Goal: Task Accomplishment & Management: Manage account settings

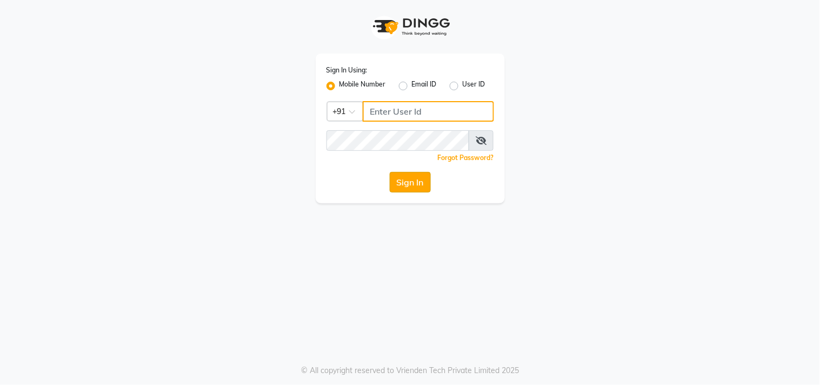
type input "9559808482"
click at [408, 184] on button "Sign In" at bounding box center [410, 182] width 41 height 21
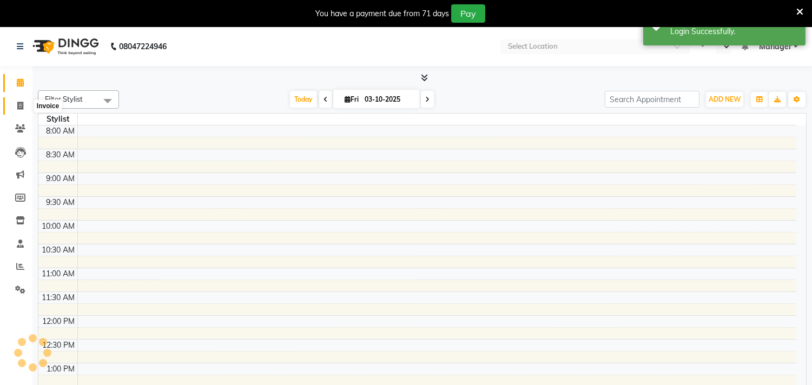
click at [14, 103] on span at bounding box center [20, 106] width 19 height 12
select select "service"
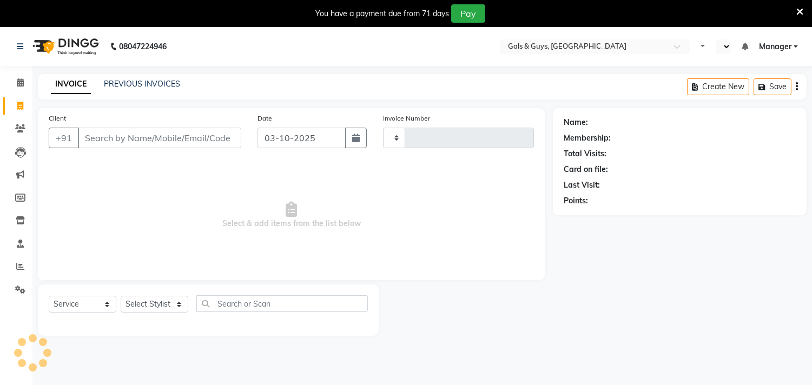
click at [799, 11] on icon at bounding box center [799, 12] width 7 height 10
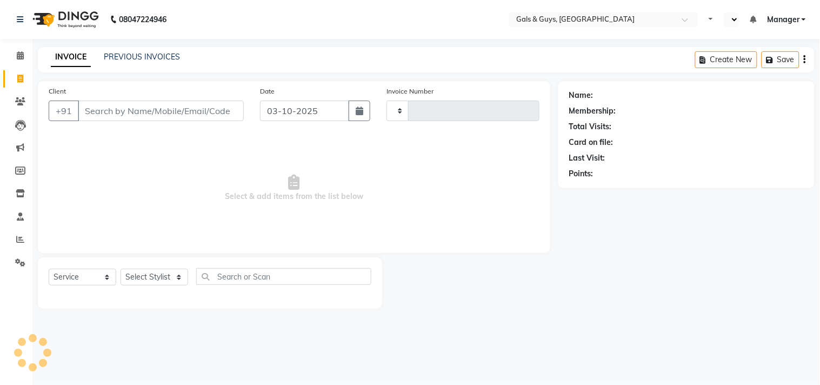
select select "en"
type input "0889"
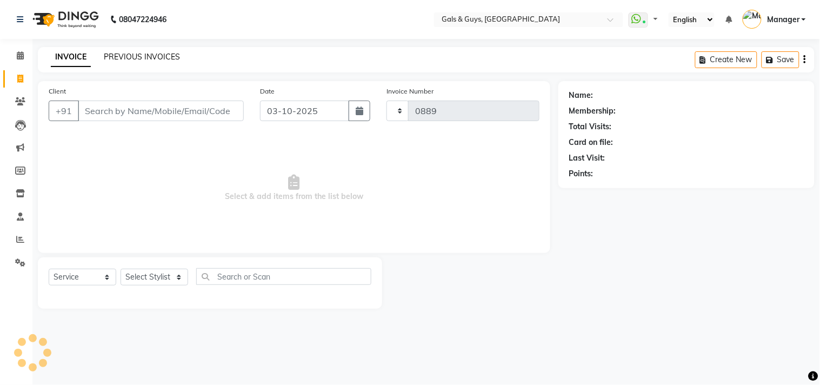
select select "7505"
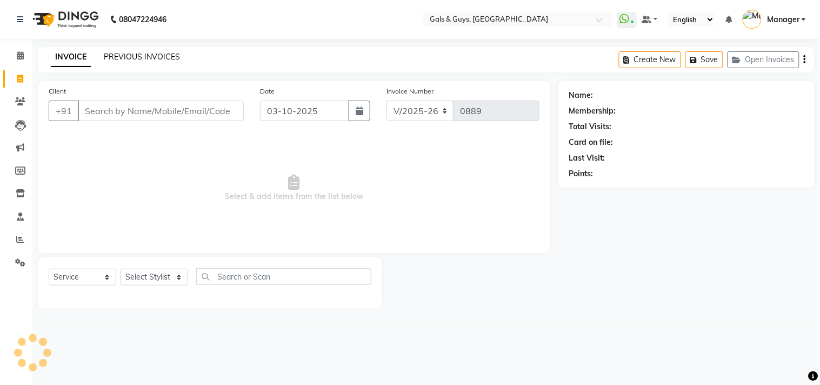
click at [138, 57] on link "PREVIOUS INVOICES" at bounding box center [142, 57] width 76 height 10
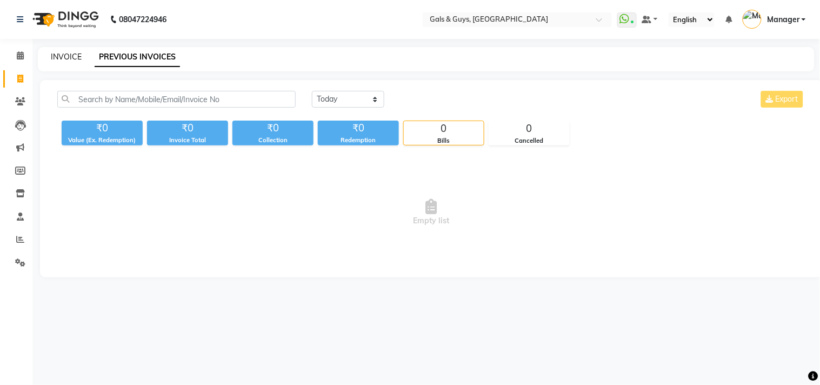
click at [69, 55] on link "INVOICE" at bounding box center [66, 57] width 31 height 10
select select "service"
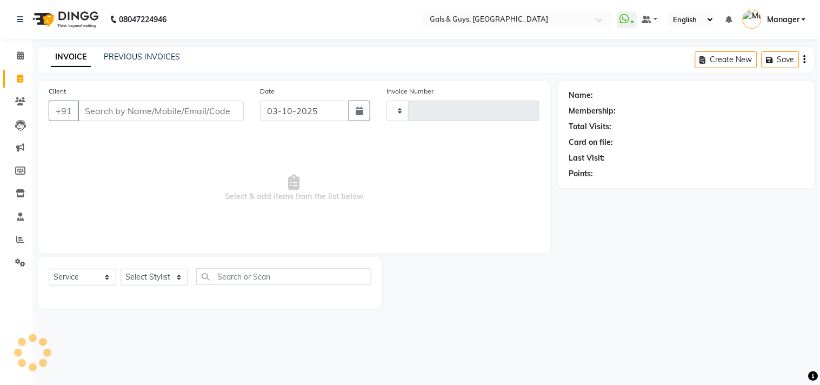
type input "0889"
select select "7505"
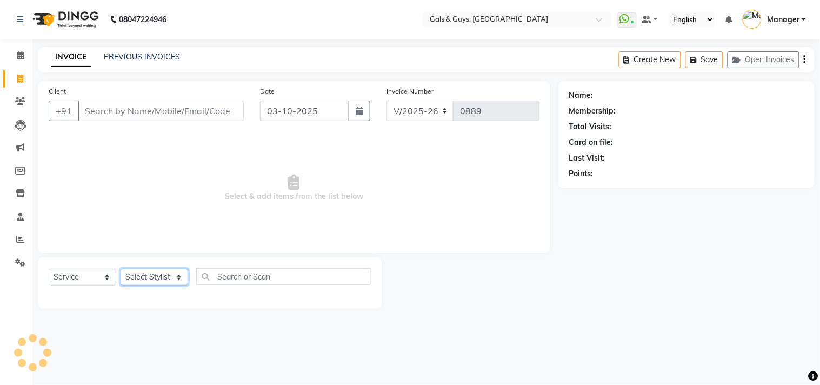
click at [161, 284] on select "Select Stylist" at bounding box center [155, 277] width 68 height 17
click at [165, 283] on select "Select Stylist" at bounding box center [155, 277] width 68 height 17
click at [165, 274] on select "Select Stylist Abhinav ADVANCE ALKA Ankita B-WAX KUNAL Manager MEMBERSHIP PALLA…" at bounding box center [155, 277] width 68 height 17
select select "89770"
click at [121, 269] on select "Select Stylist Abhinav ADVANCE ALKA Ankita B-WAX KUNAL Manager MEMBERSHIP PALLA…" at bounding box center [155, 277] width 68 height 17
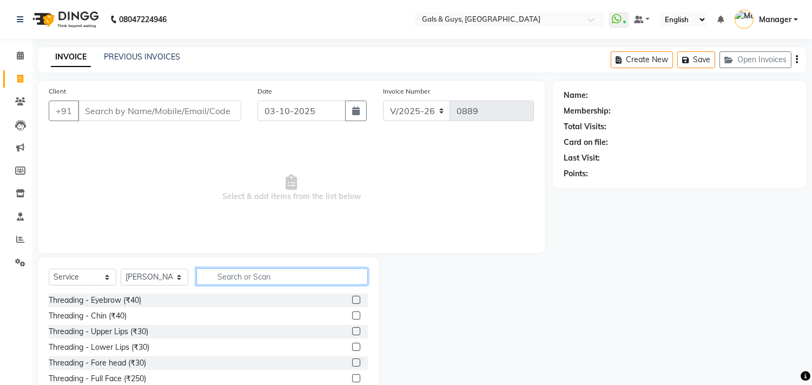
drag, startPoint x: 268, startPoint y: 273, endPoint x: 277, endPoint y: 274, distance: 9.2
click at [271, 273] on input "text" at bounding box center [281, 276] width 171 height 17
click at [303, 284] on input "text" at bounding box center [281, 276] width 171 height 17
type input "cut"
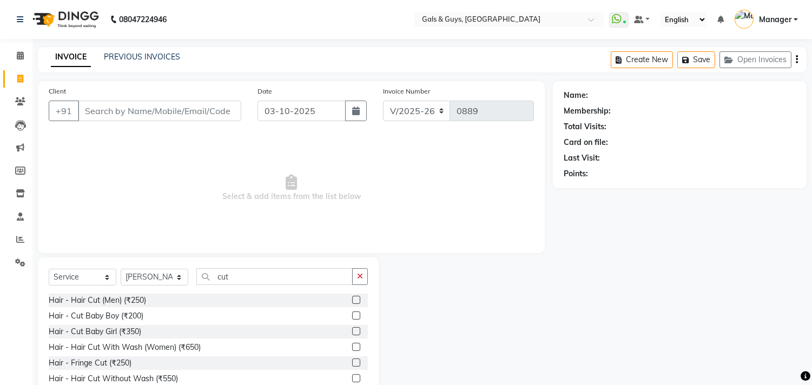
click at [352, 298] on label at bounding box center [356, 300] width 8 height 8
click at [352, 298] on input "checkbox" at bounding box center [355, 300] width 7 height 7
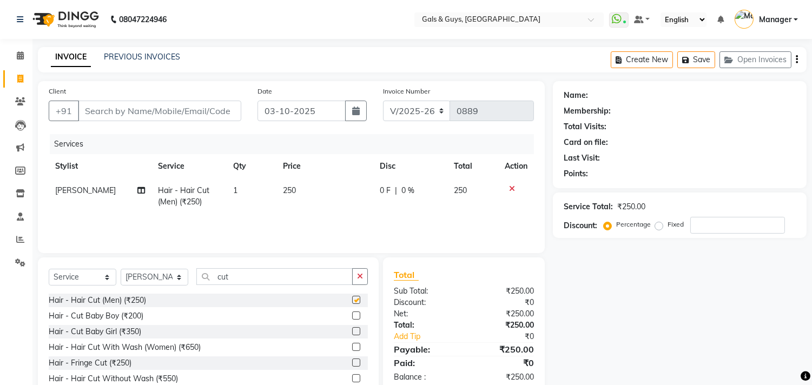
checkbox input "false"
click at [211, 114] on input "Client" at bounding box center [159, 111] width 163 height 21
type input "8"
type input "0"
type input "8448829624"
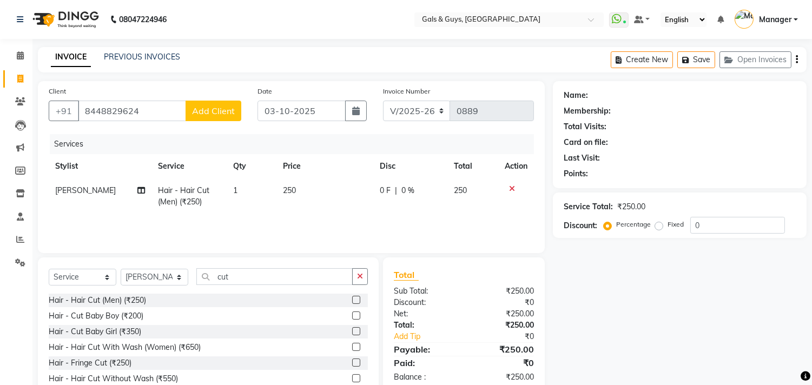
click at [221, 122] on div "Client +91 8448829624 Add Client" at bounding box center [145, 107] width 209 height 44
click at [223, 120] on button "Add Client" at bounding box center [214, 111] width 56 height 21
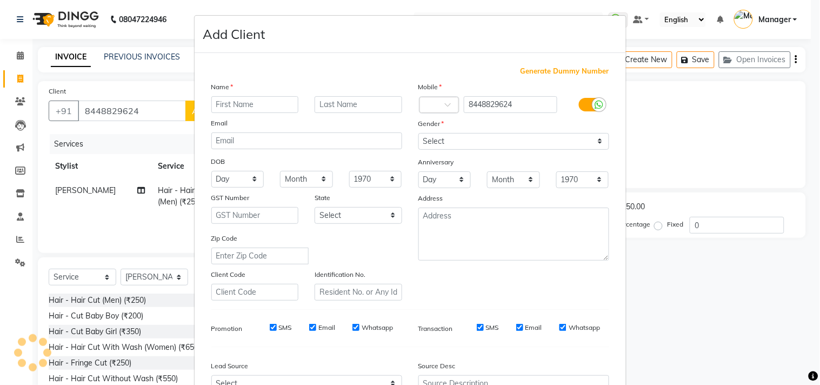
click at [249, 108] on input "text" at bounding box center [255, 104] width 88 height 17
type input "h"
type input "HARSHIT"
click at [376, 107] on input "text" at bounding box center [359, 104] width 88 height 17
type input "SINGH"
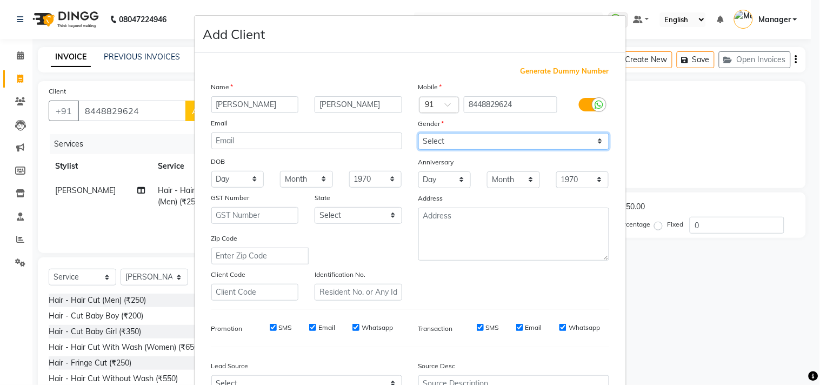
click at [448, 138] on select "Select Male Female Other Prefer Not To Say" at bounding box center [514, 141] width 191 height 17
select select "male"
click at [419, 133] on select "Select Male Female Other Prefer Not To Say" at bounding box center [514, 141] width 191 height 17
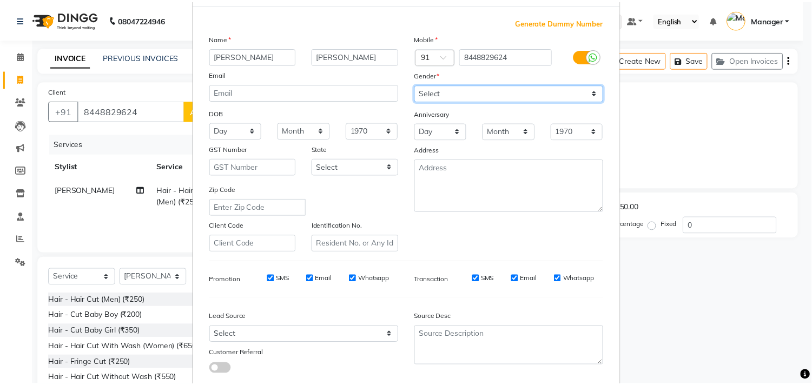
scroll to position [115, 0]
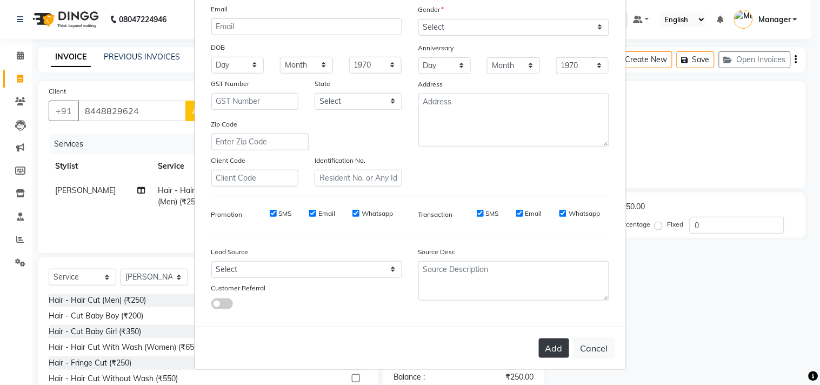
click at [551, 354] on button "Add" at bounding box center [554, 348] width 30 height 19
select select
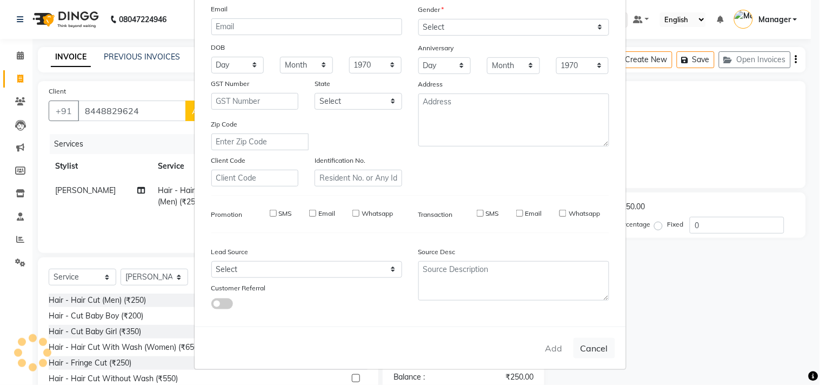
select select
checkbox input "false"
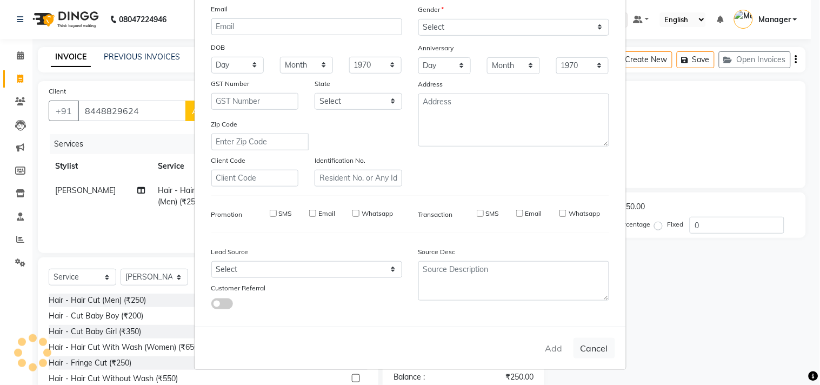
checkbox input "false"
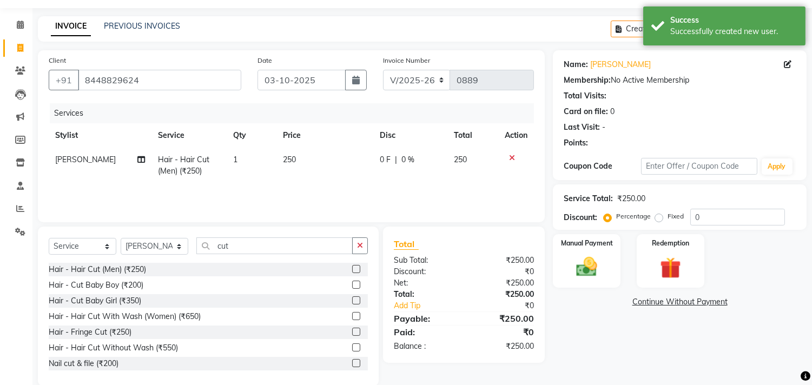
scroll to position [48, 0]
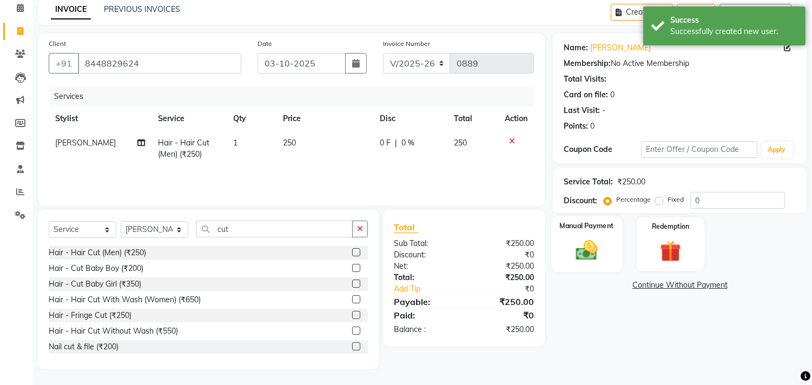
click at [596, 267] on div "Manual Payment" at bounding box center [587, 243] width 70 height 55
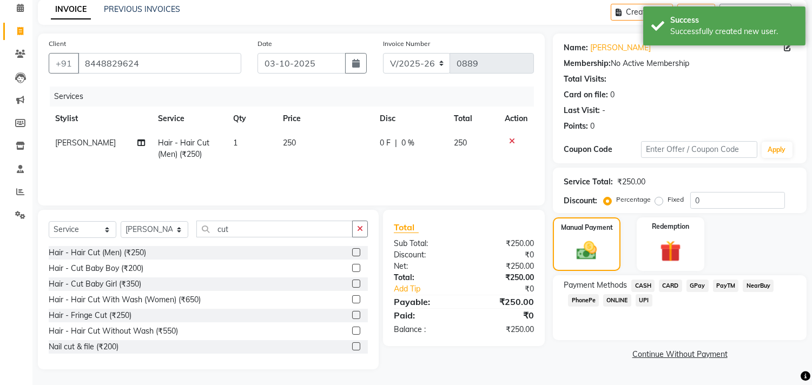
click at [644, 286] on span "CASH" at bounding box center [642, 286] width 23 height 12
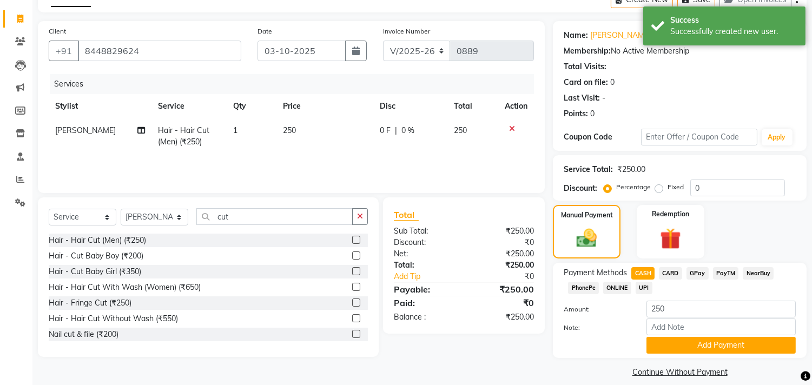
scroll to position [71, 0]
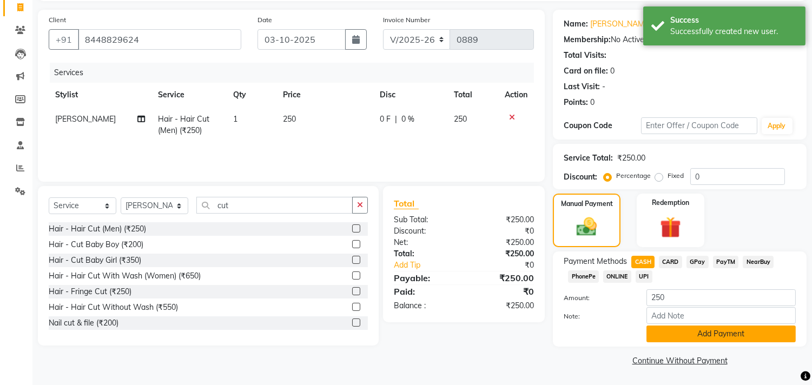
click at [661, 330] on button "Add Payment" at bounding box center [720, 334] width 149 height 17
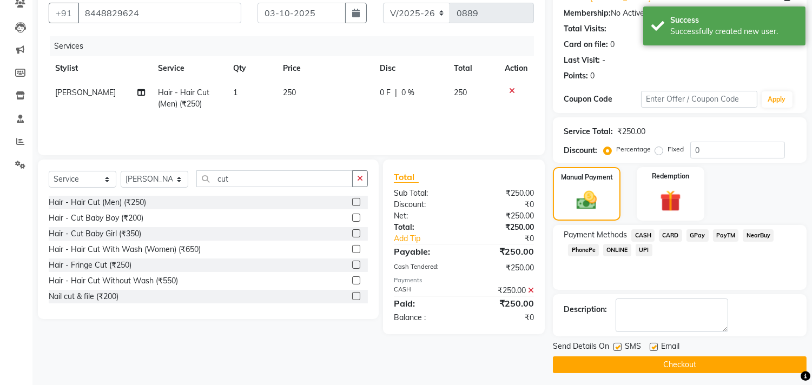
scroll to position [101, 0]
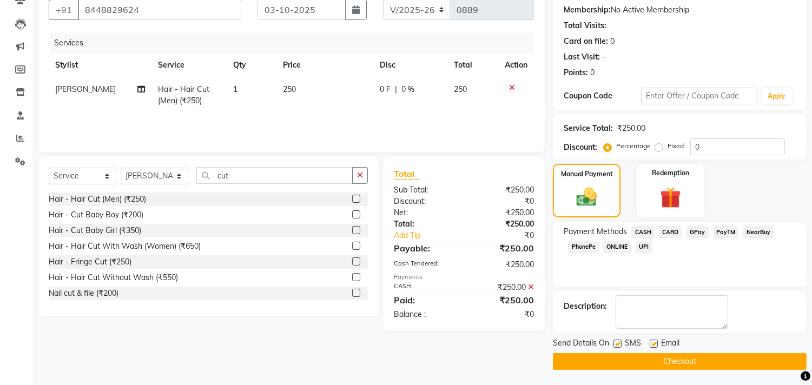
click at [674, 361] on button "Checkout" at bounding box center [680, 361] width 254 height 17
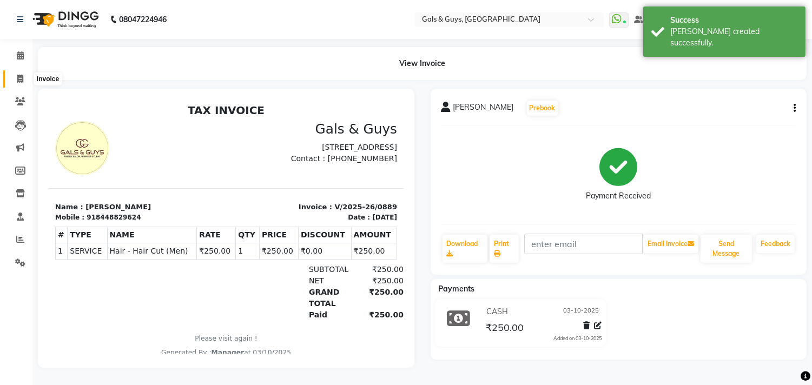
click at [23, 77] on icon at bounding box center [20, 79] width 6 height 8
select select "service"
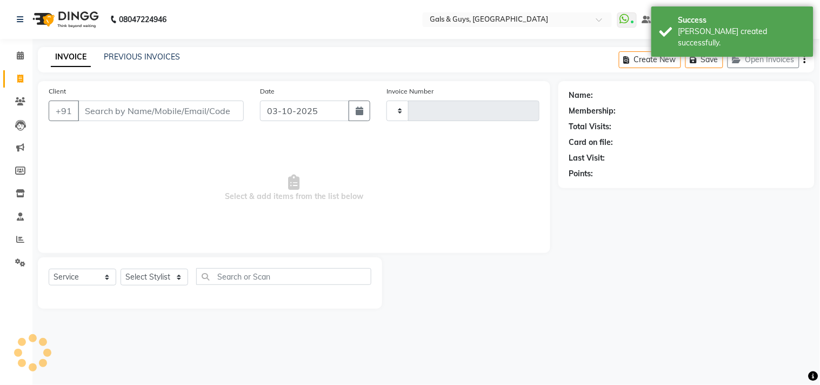
type input "0890"
select select "7505"
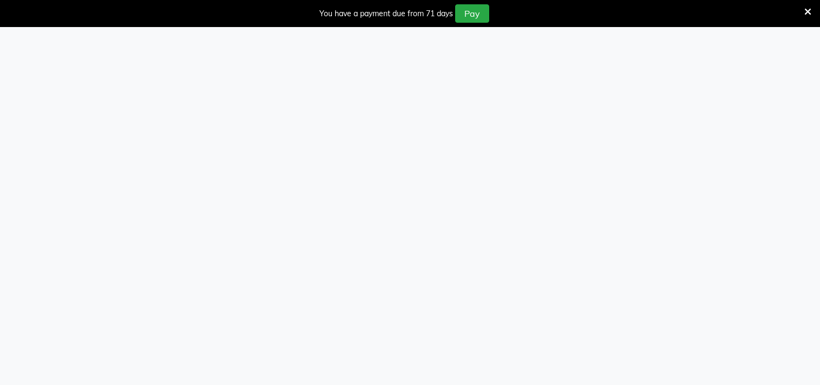
select select "service"
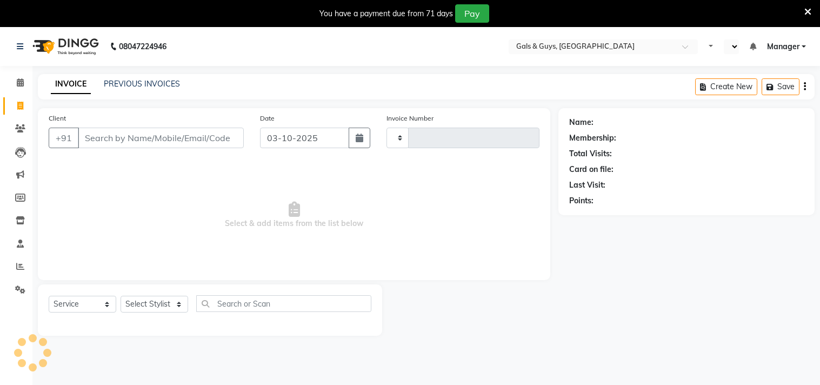
type input "0889"
select select "en"
select select "7505"
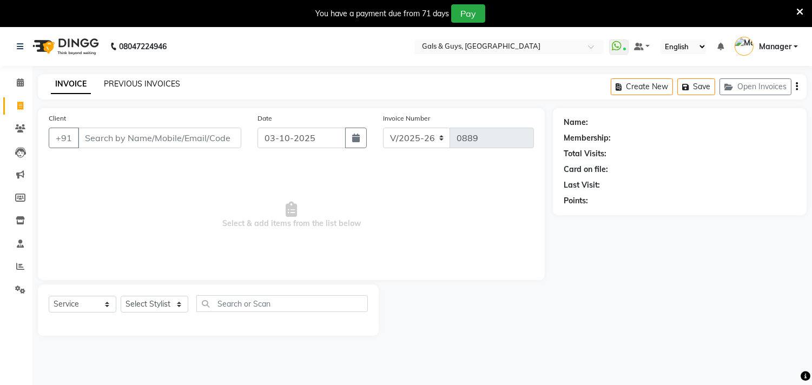
click at [137, 82] on link "PREVIOUS INVOICES" at bounding box center [142, 84] width 76 height 10
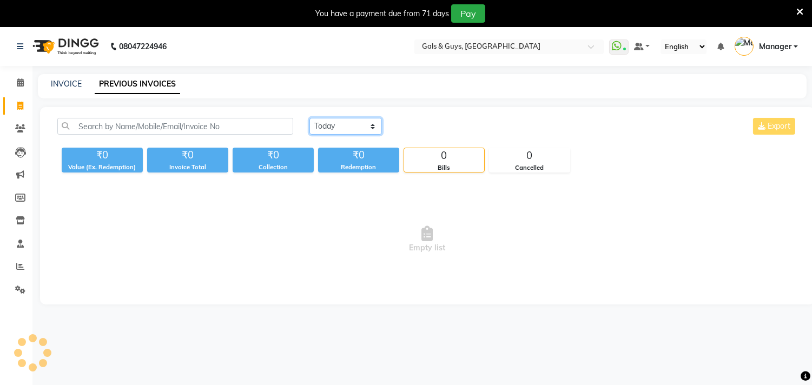
click at [322, 127] on select "Today Yesterday Custom Range" at bounding box center [345, 126] width 72 height 17
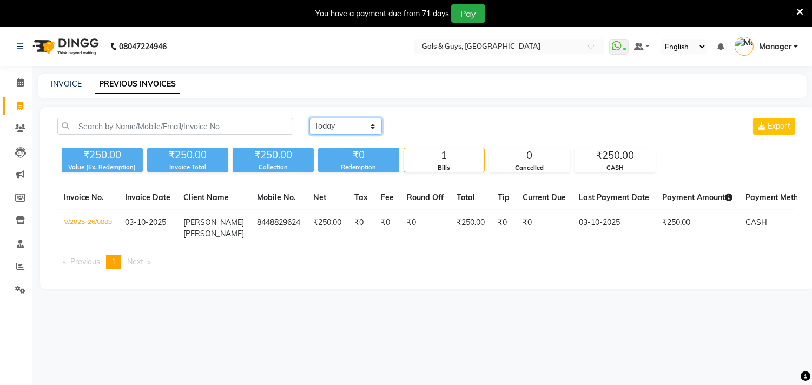
select select "range"
click at [309, 118] on select "Today Yesterday Custom Range" at bounding box center [345, 126] width 72 height 17
click at [472, 122] on input "03-10-2025" at bounding box center [434, 126] width 76 height 15
select select "10"
select select "2025"
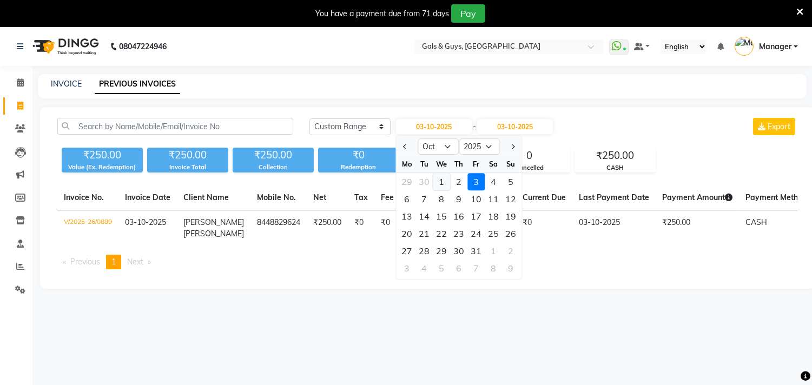
drag, startPoint x: 441, startPoint y: 177, endPoint x: 468, endPoint y: 163, distance: 31.0
click at [441, 178] on div "1" at bounding box center [441, 181] width 17 height 17
type input "01-10-2025"
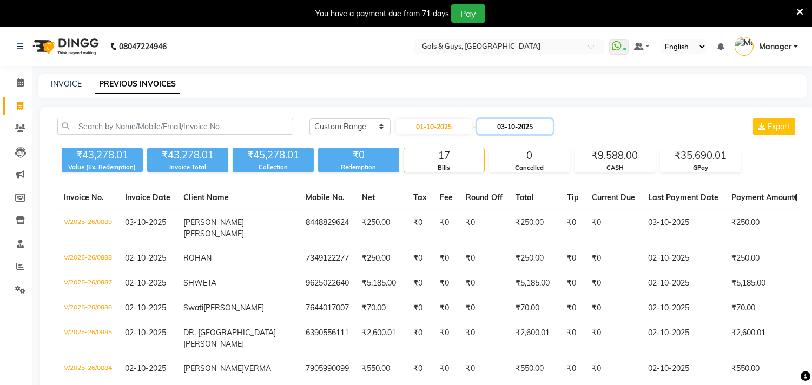
click at [506, 122] on input "03-10-2025" at bounding box center [515, 126] width 76 height 15
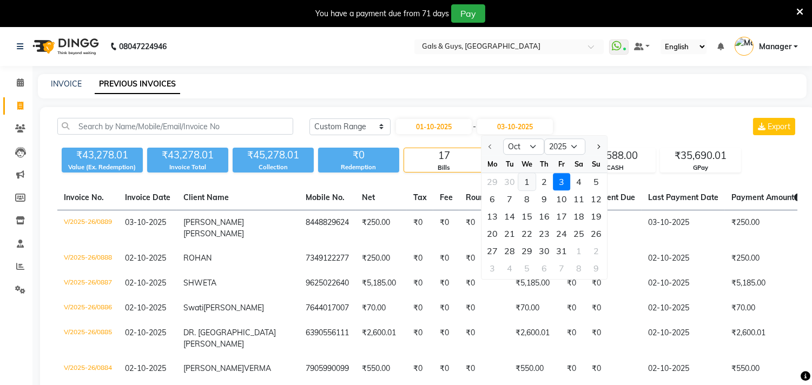
click at [523, 186] on div "1" at bounding box center [526, 181] width 17 height 17
type input "01-10-2025"
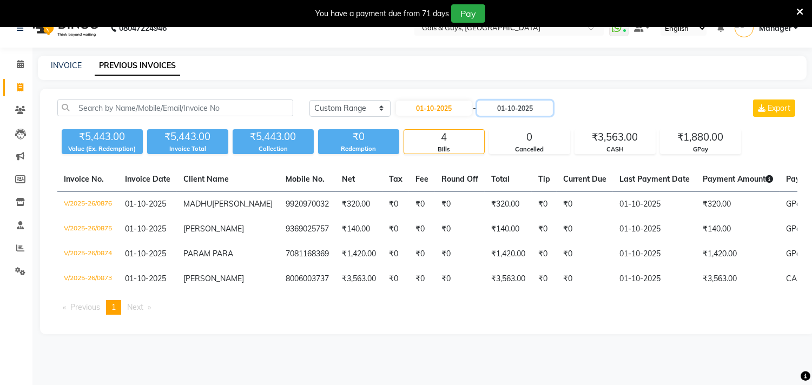
scroll to position [27, 0]
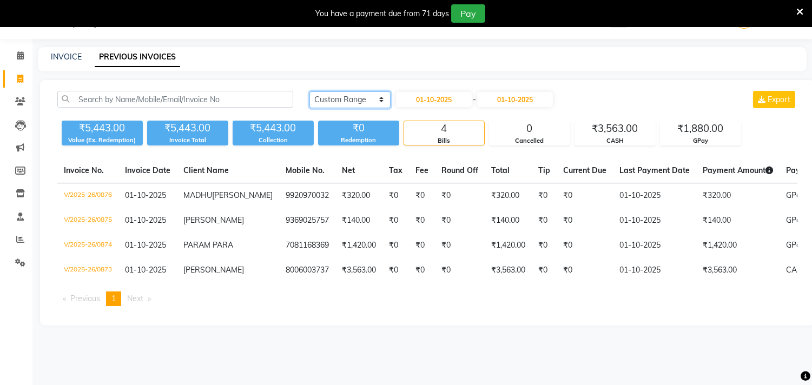
click at [379, 100] on select "Today Yesterday Custom Range" at bounding box center [349, 99] width 81 height 17
select select "yesterday"
click at [309, 91] on select "Today Yesterday Custom Range" at bounding box center [349, 99] width 81 height 17
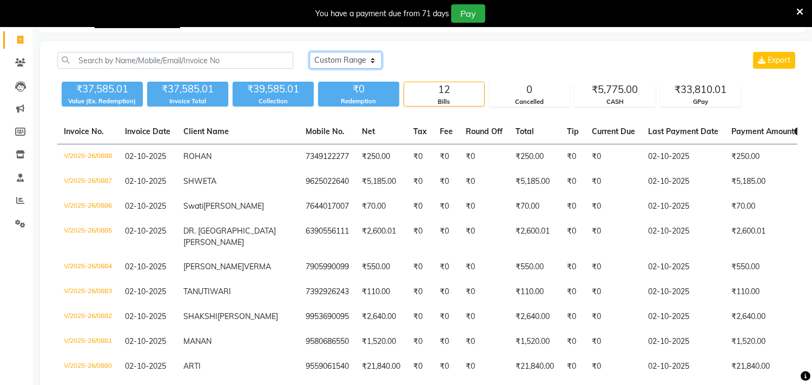
scroll to position [87, 0]
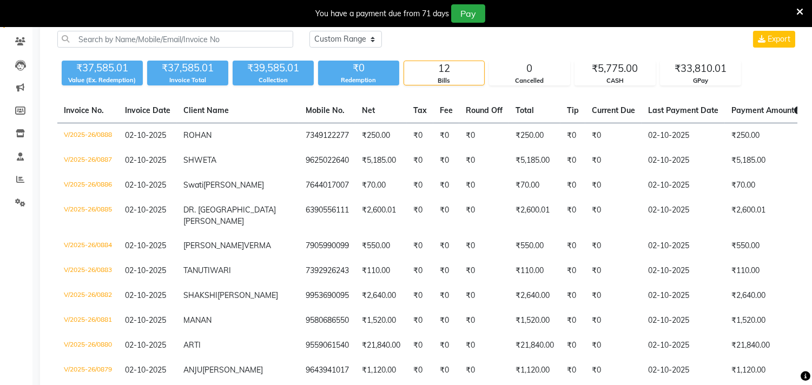
click at [801, 9] on icon at bounding box center [799, 12] width 7 height 10
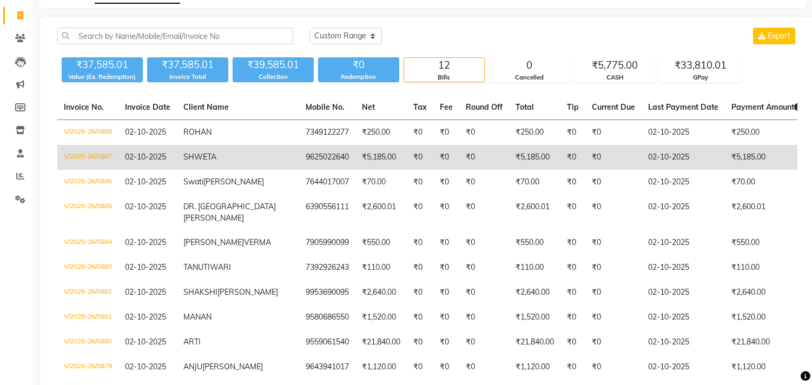
scroll to position [0, 0]
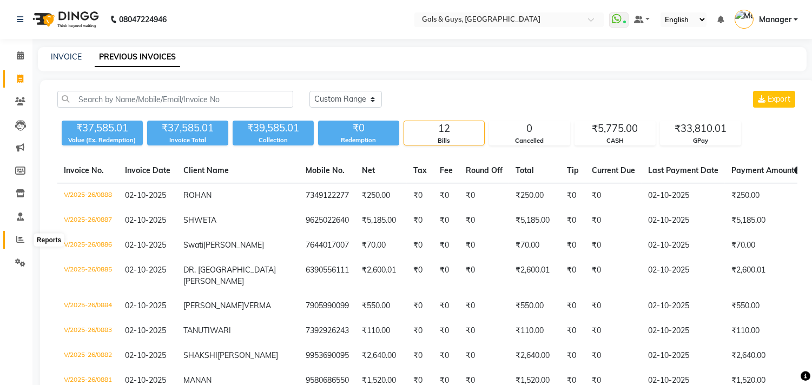
click at [22, 240] on icon at bounding box center [20, 239] width 8 height 8
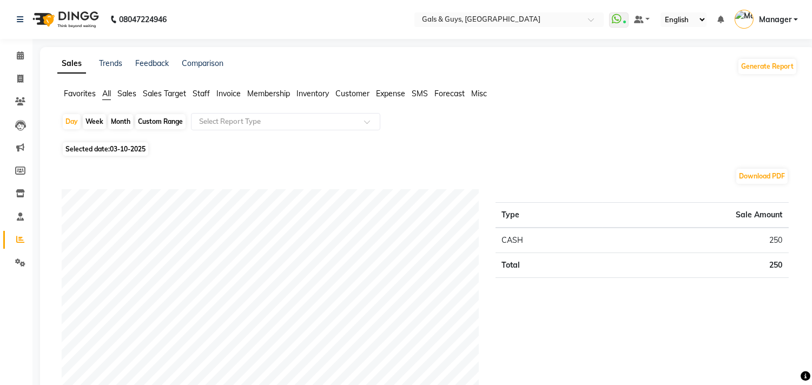
click at [133, 149] on span "03-10-2025" at bounding box center [128, 149] width 36 height 8
select select "10"
select select "2025"
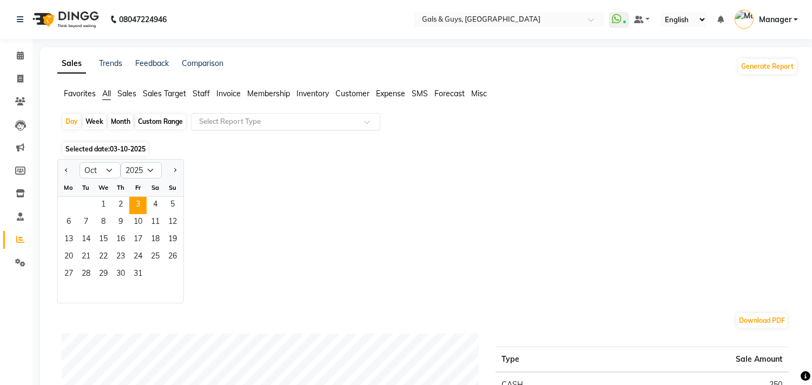
click at [243, 120] on input "text" at bounding box center [275, 121] width 156 height 11
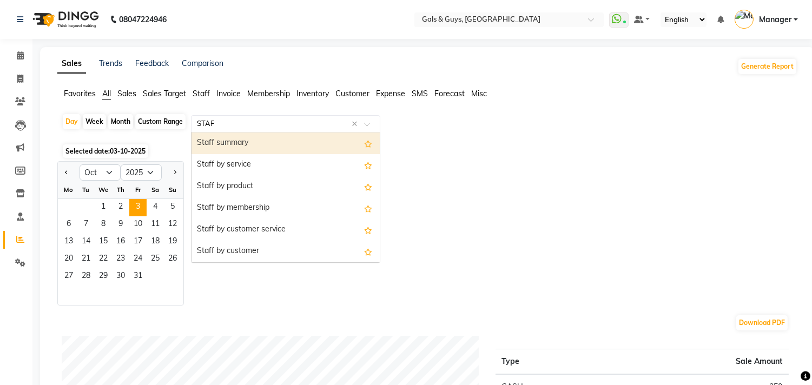
type input "STAFF"
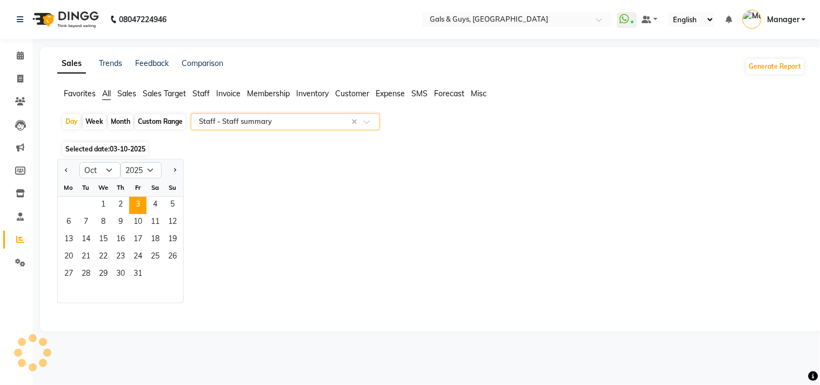
select select "full_report"
select select "csv"
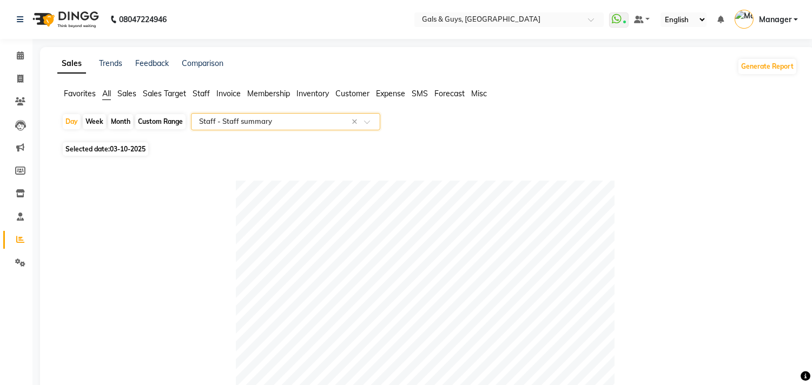
click at [84, 147] on span "Selected date: 03-10-2025" at bounding box center [105, 149] width 85 height 14
select select "10"
select select "2025"
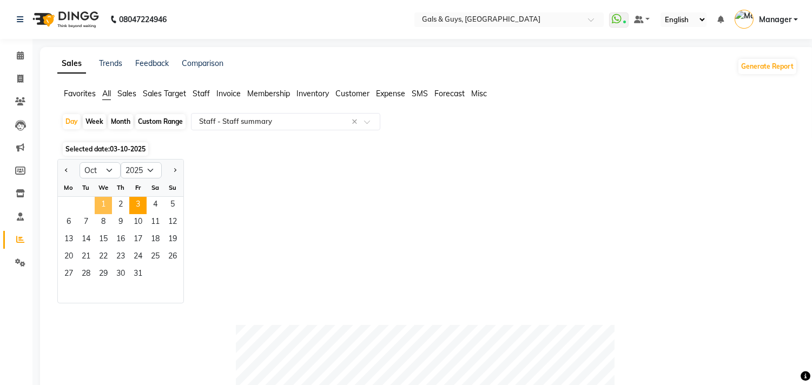
click at [100, 203] on span "1" at bounding box center [103, 205] width 17 height 17
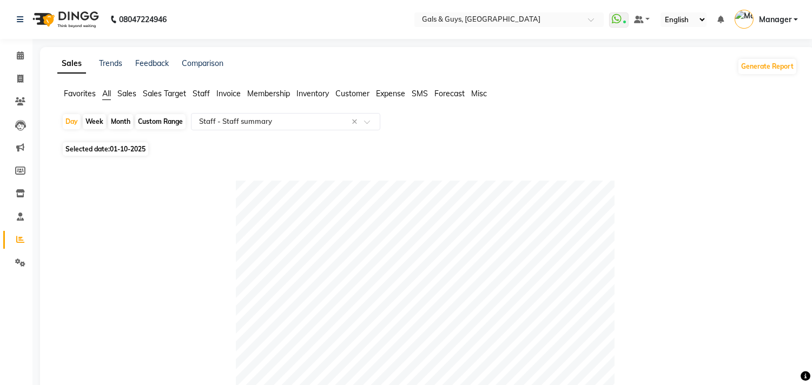
click at [134, 147] on span "01-10-2025" at bounding box center [128, 149] width 36 height 8
select select "10"
select select "2025"
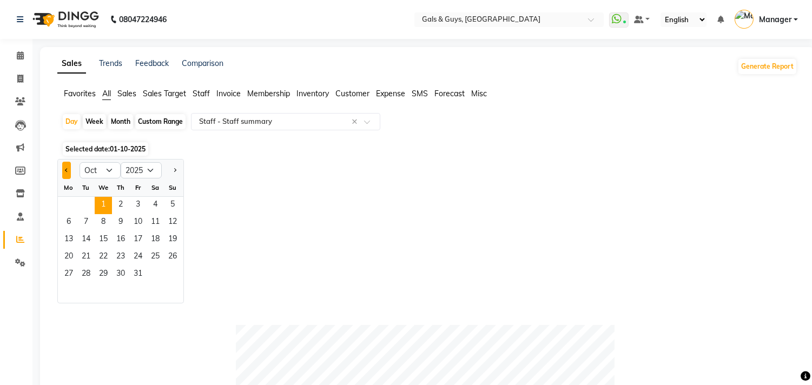
click at [69, 170] on button "Previous month" at bounding box center [66, 170] width 9 height 17
select select "9"
click at [78, 267] on span "30" at bounding box center [85, 274] width 17 height 17
